Goal: Check status

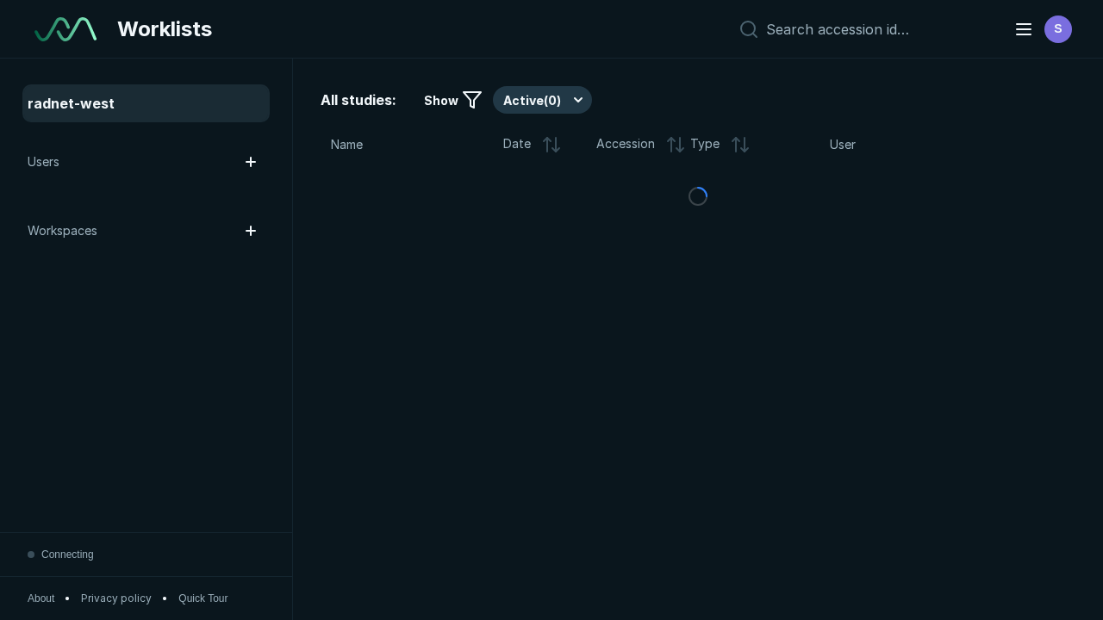
scroll to position [4429, 5582]
